Goal: Find specific page/section: Find specific page/section

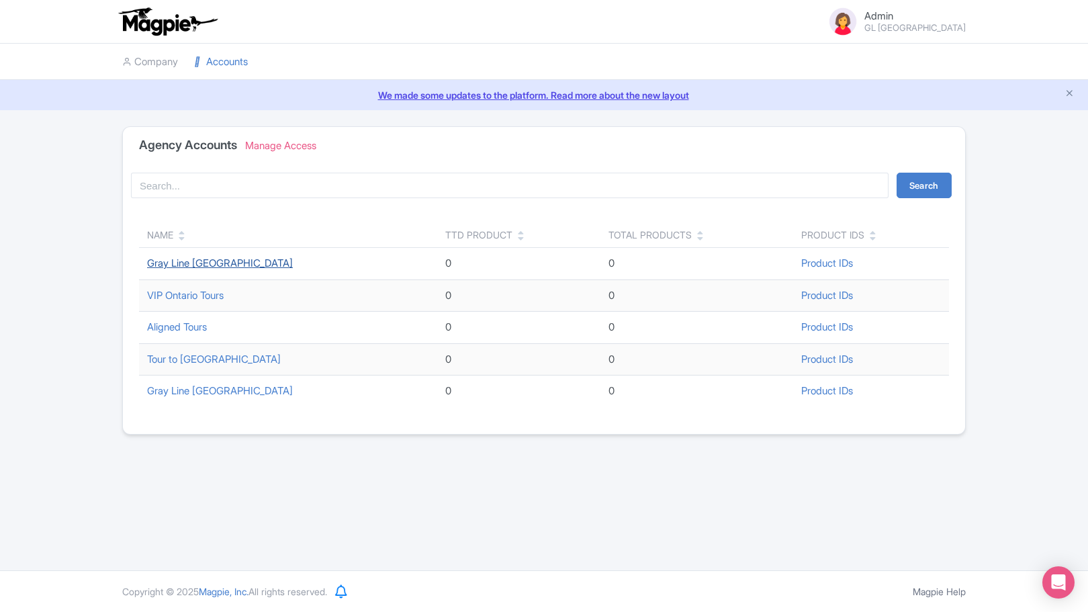
click at [222, 266] on link "Gray Line [GEOGRAPHIC_DATA]" at bounding box center [220, 263] width 146 height 13
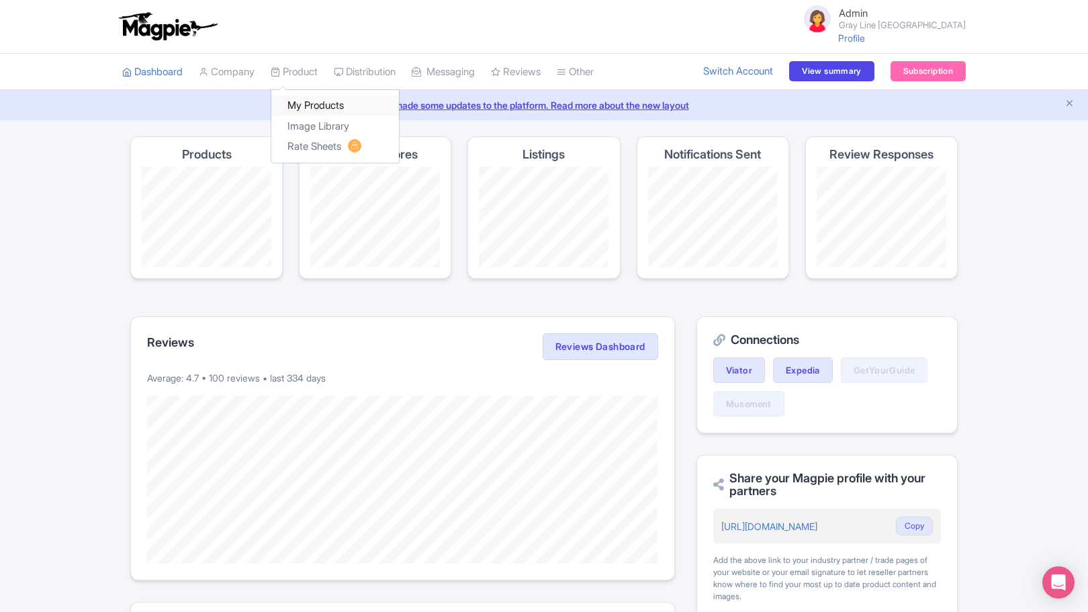
click at [307, 100] on link "My Products" at bounding box center [335, 105] width 128 height 21
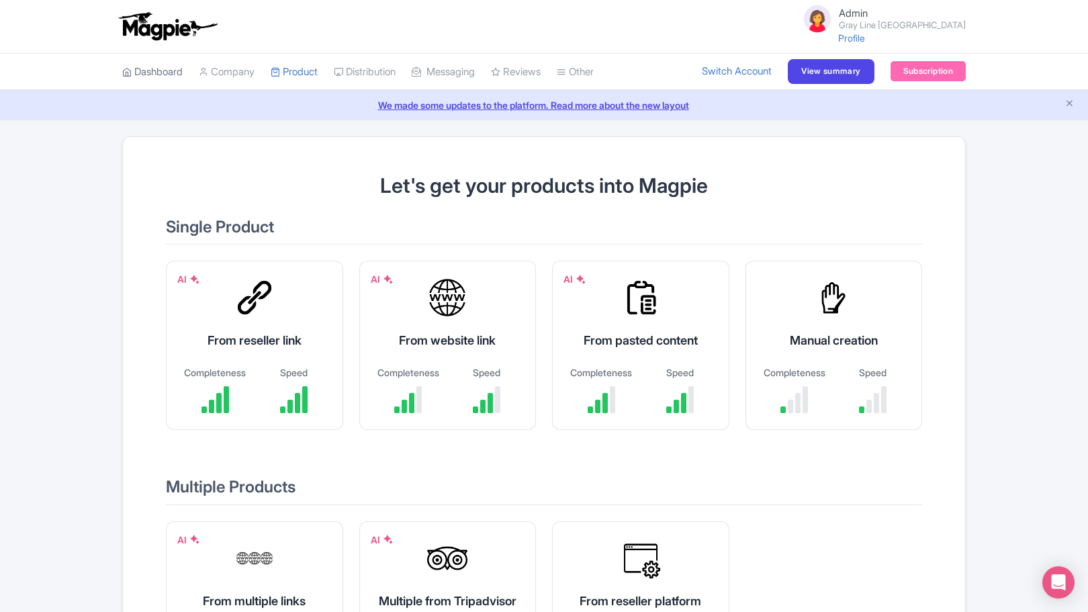
click at [169, 75] on link "Dashboard" at bounding box center [152, 72] width 60 height 37
